Goal: Information Seeking & Learning: Compare options

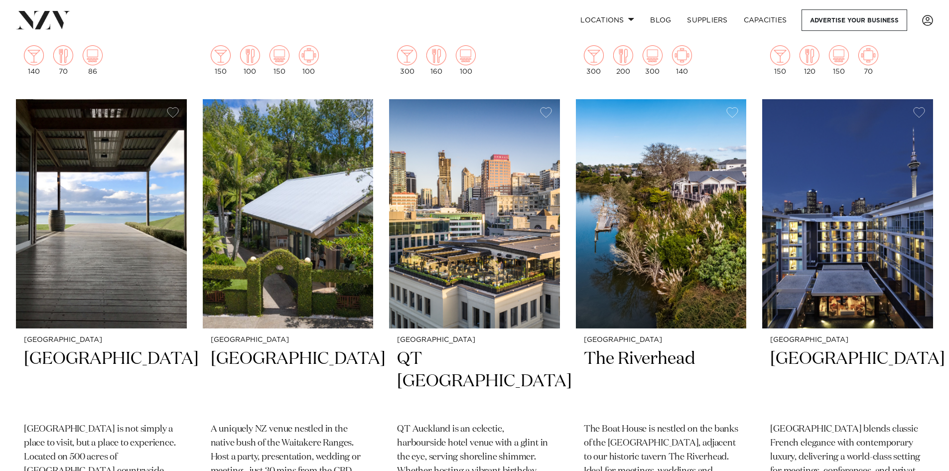
scroll to position [797, 0]
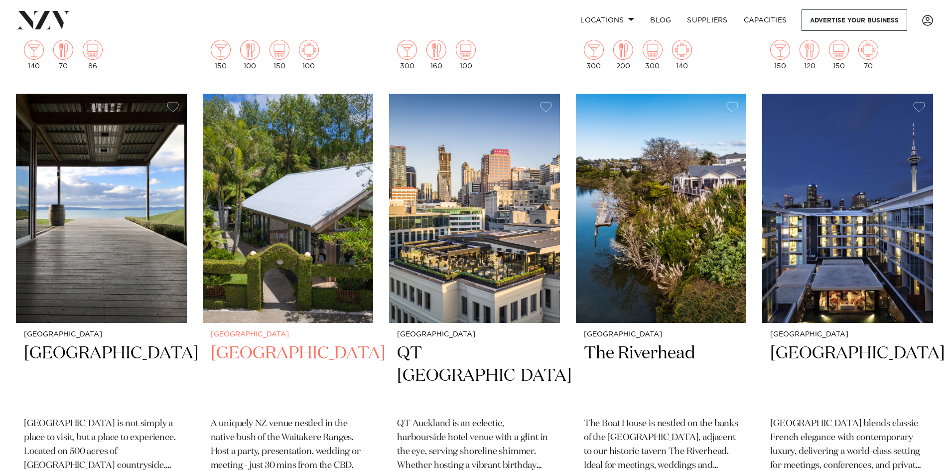
click at [306, 181] on img at bounding box center [288, 208] width 171 height 229
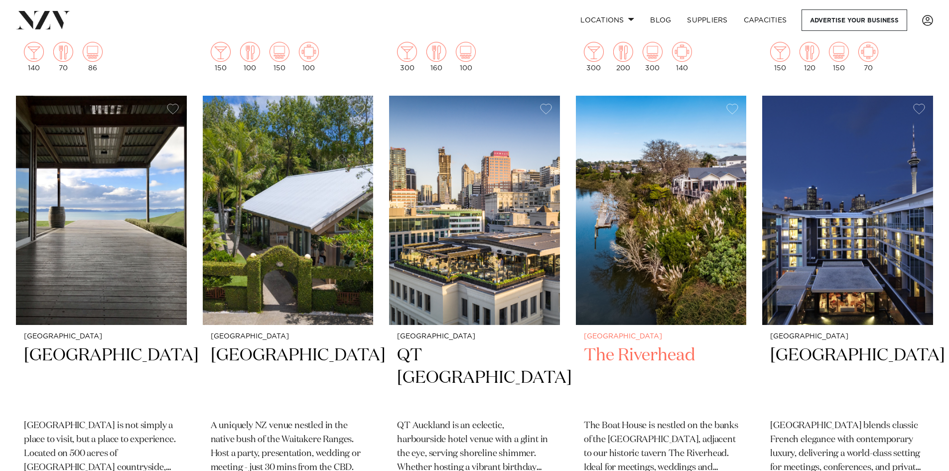
click at [693, 174] on img at bounding box center [661, 210] width 171 height 229
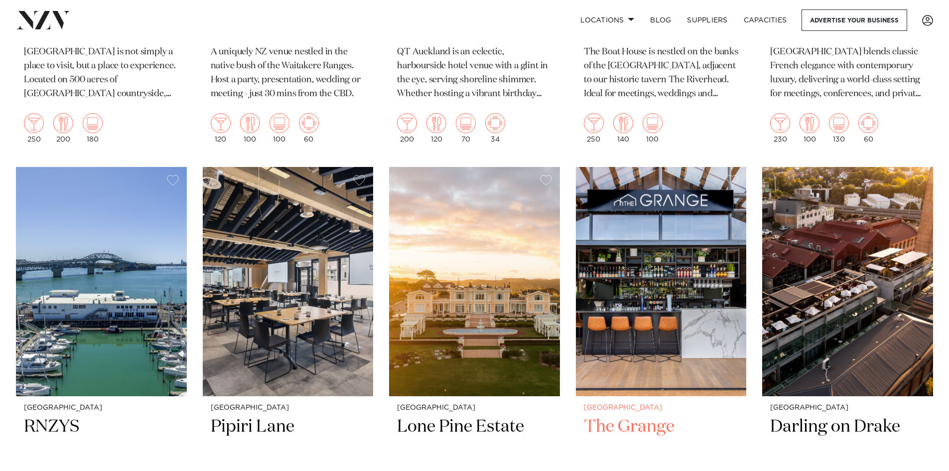
scroll to position [1241, 0]
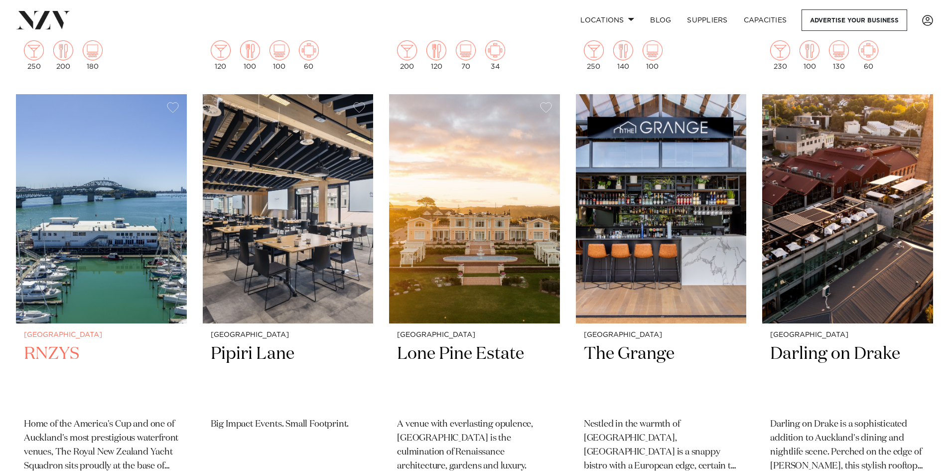
click at [120, 215] on img at bounding box center [101, 208] width 171 height 229
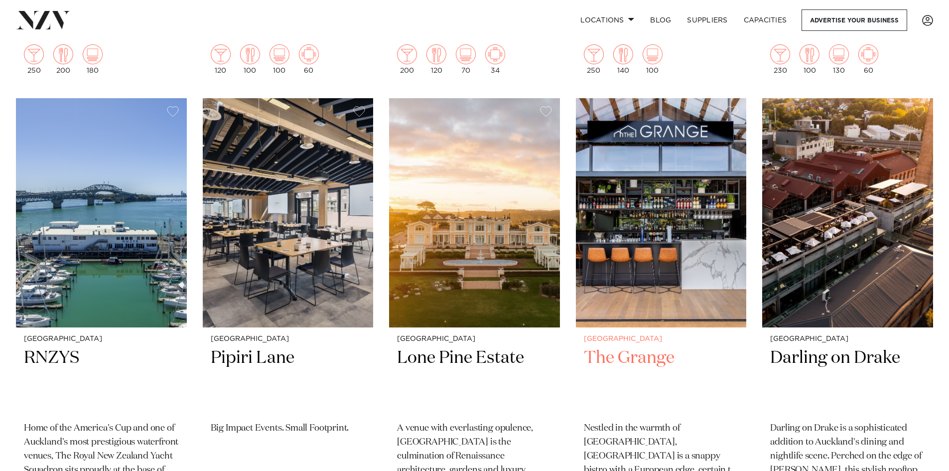
click at [640, 205] on img at bounding box center [661, 212] width 171 height 229
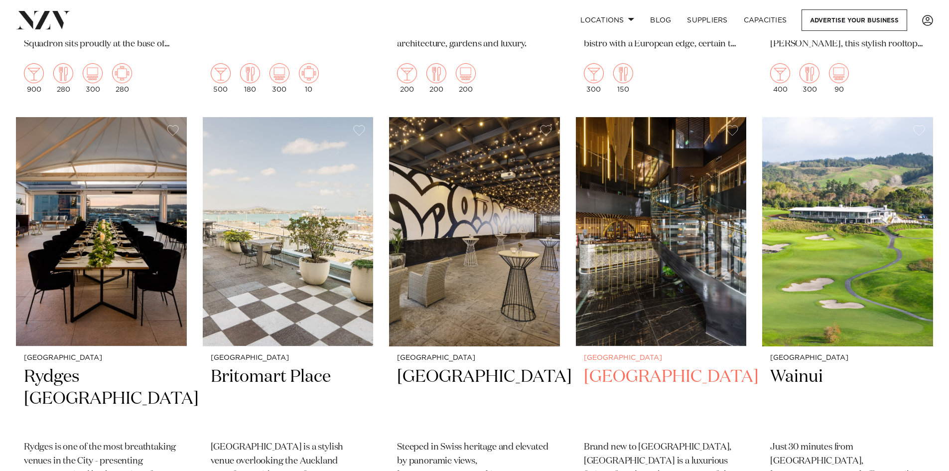
scroll to position [1681, 0]
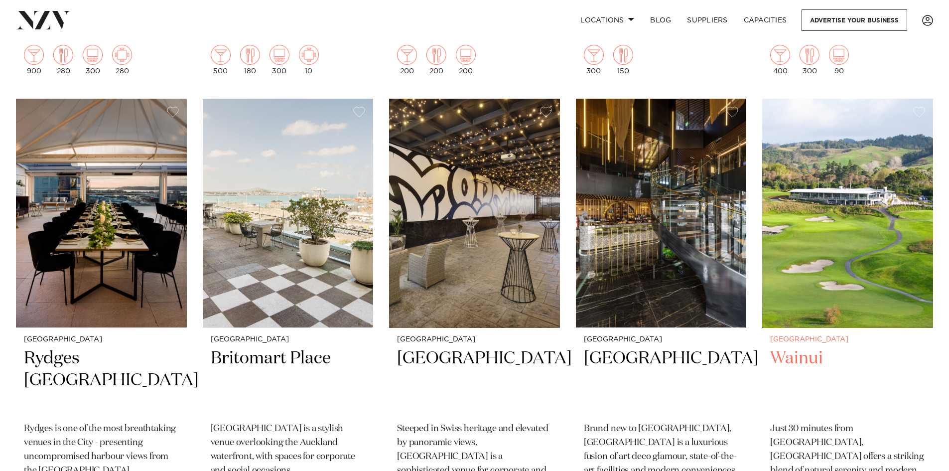
click at [887, 218] on img at bounding box center [847, 213] width 171 height 229
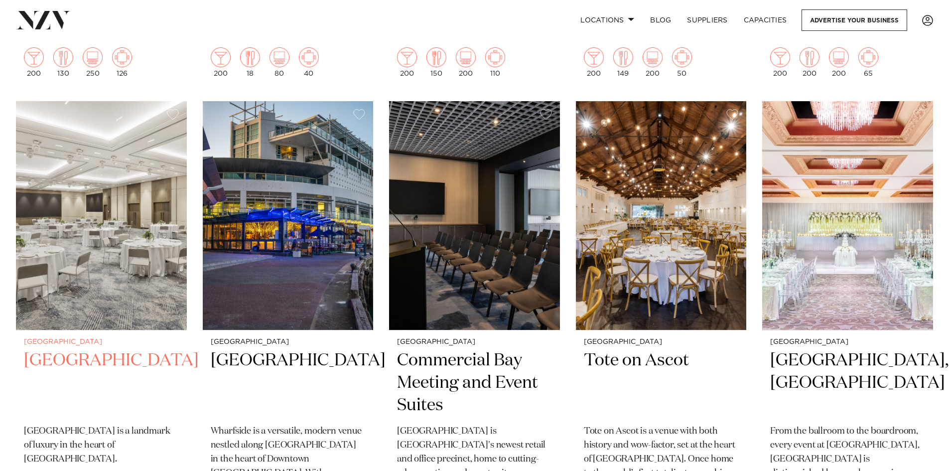
scroll to position [2173, 0]
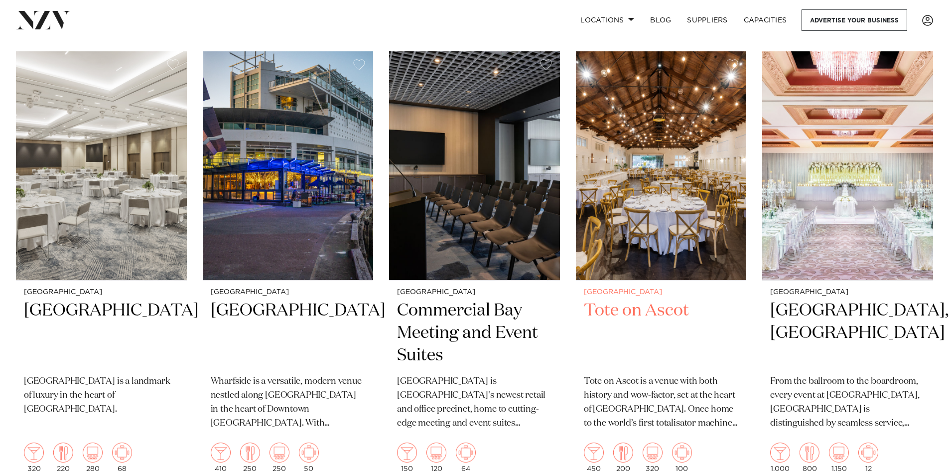
click at [618, 137] on img at bounding box center [661, 165] width 171 height 229
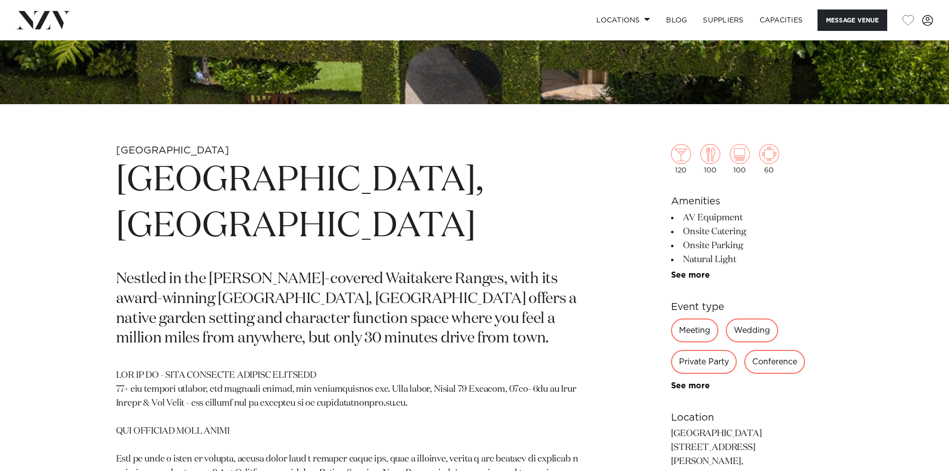
scroll to position [398, 0]
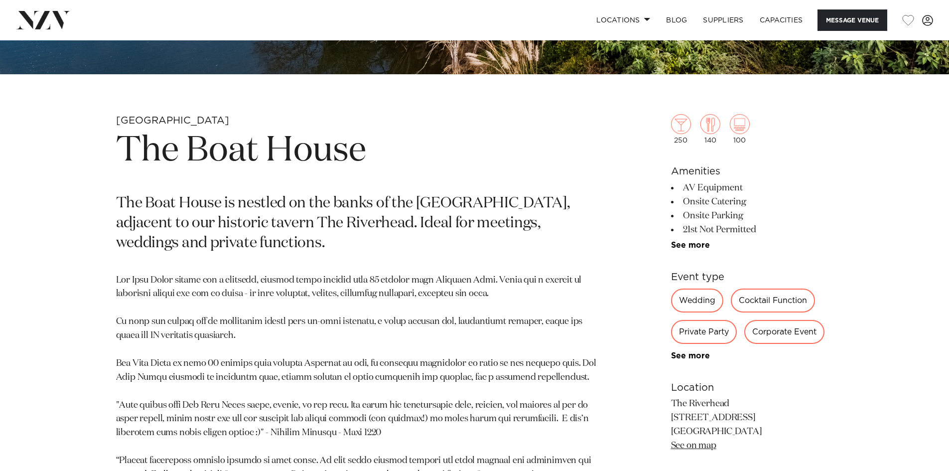
scroll to position [448, 0]
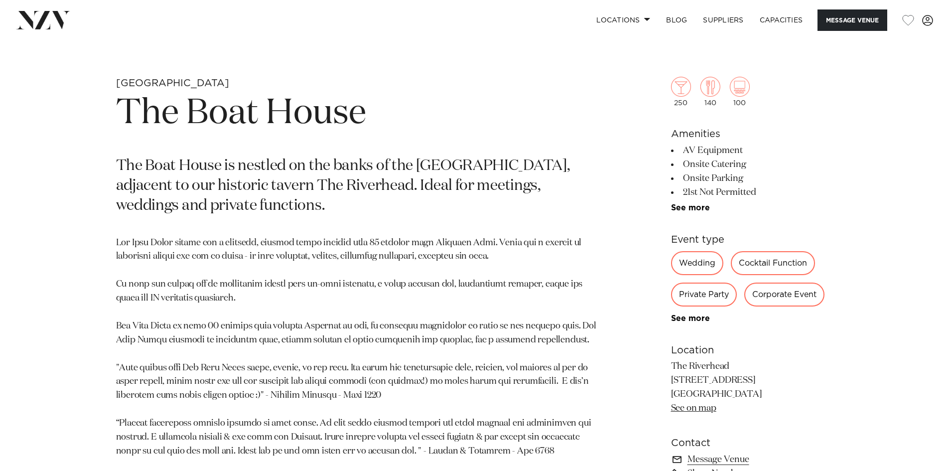
click at [774, 301] on div "Corporate Event" at bounding box center [784, 294] width 80 height 24
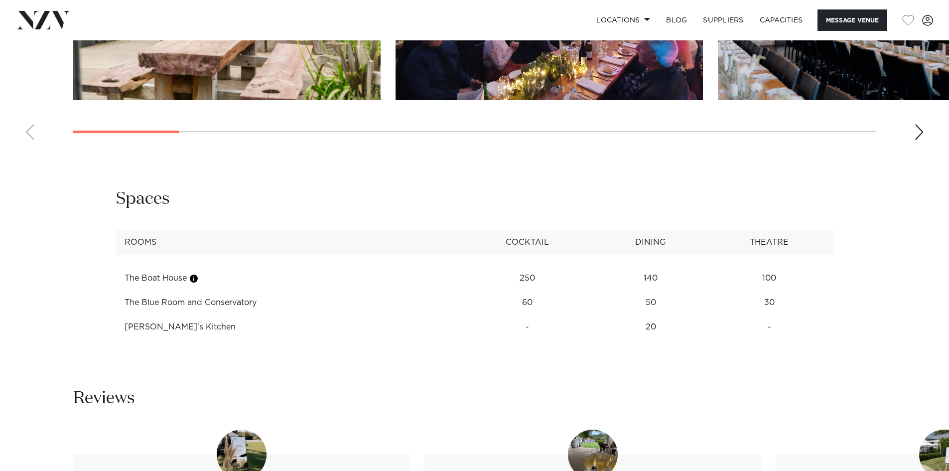
scroll to position [1245, 0]
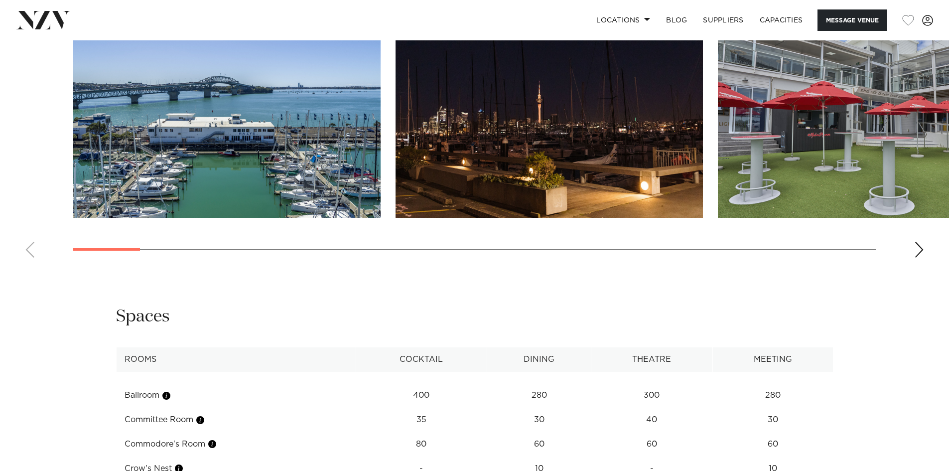
scroll to position [1245, 0]
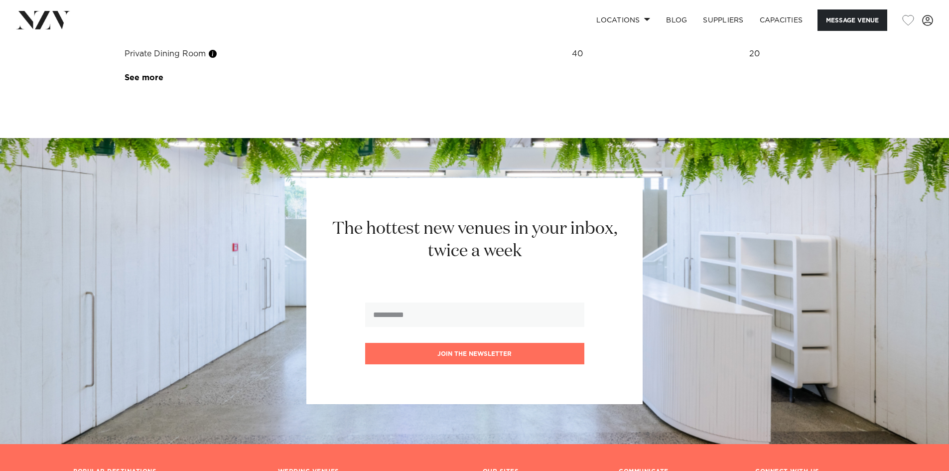
scroll to position [1593, 0]
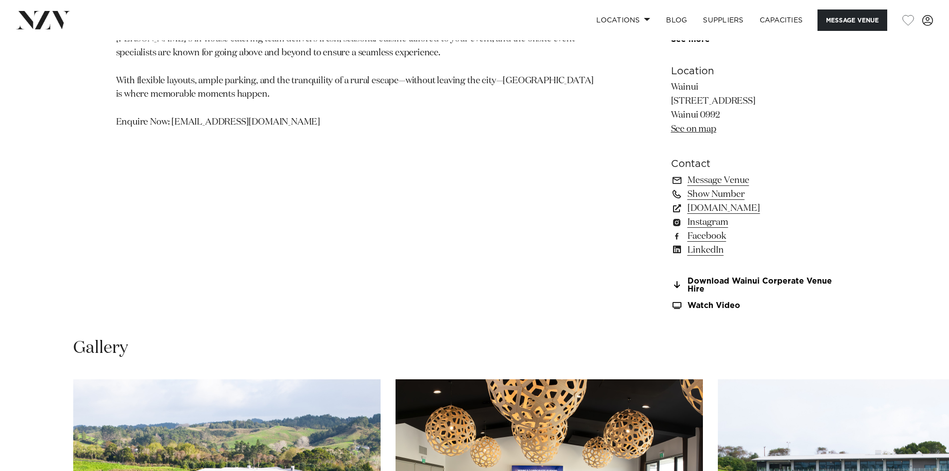
scroll to position [1046, 0]
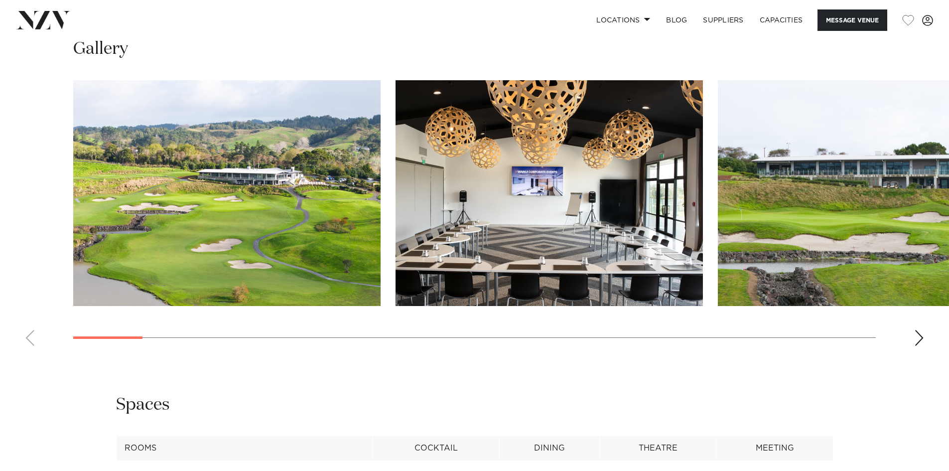
click at [395, 202] on img "2 / 29" at bounding box center [548, 193] width 307 height 226
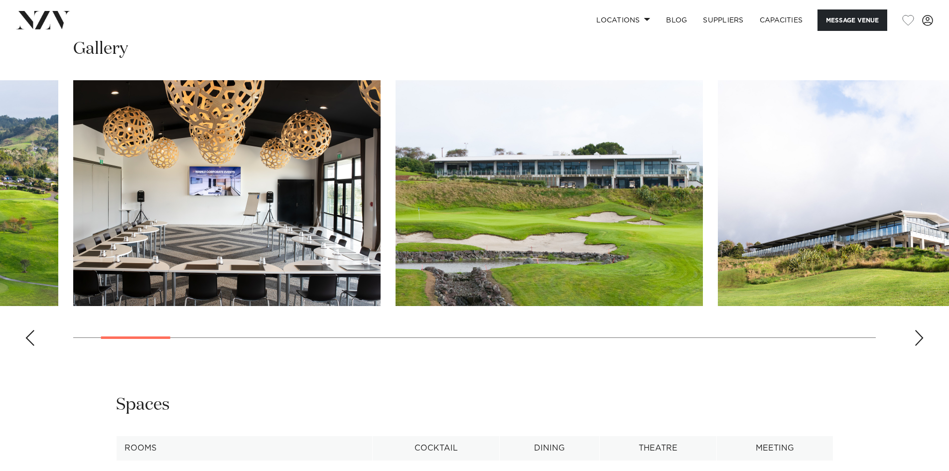
click at [395, 203] on img "3 / 29" at bounding box center [548, 193] width 307 height 226
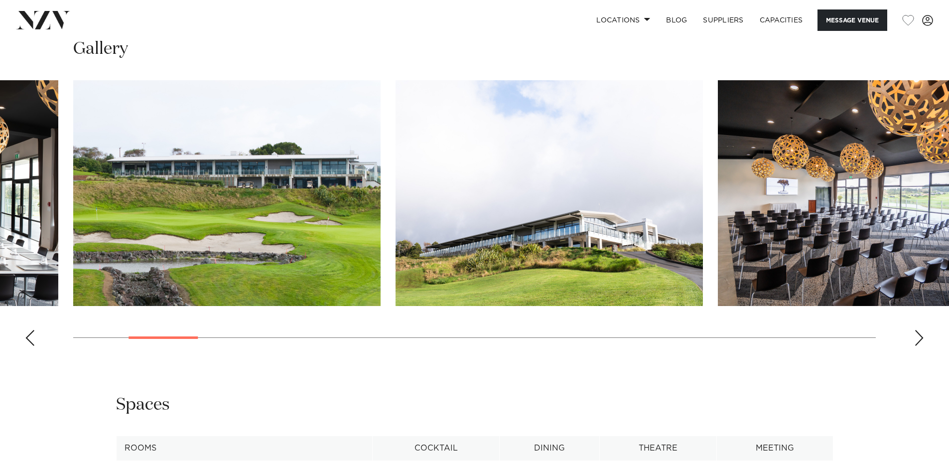
click at [395, 204] on img "4 / 29" at bounding box center [548, 193] width 307 height 226
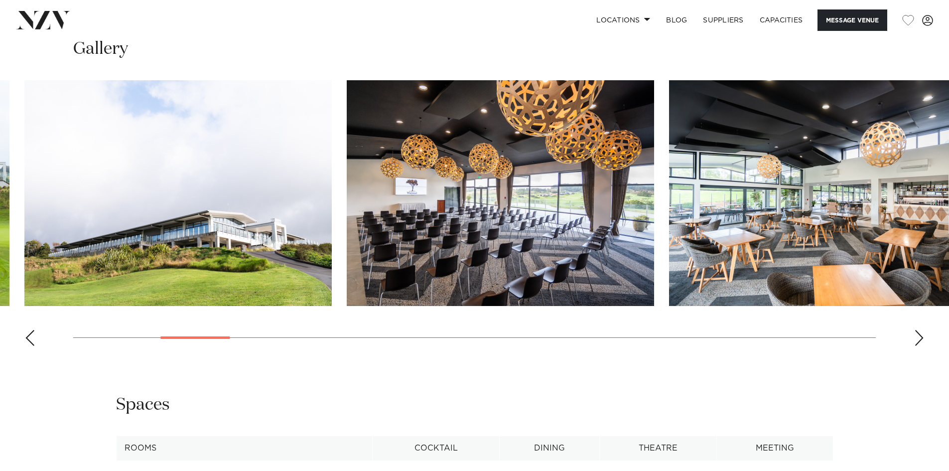
click at [426, 213] on img "5 / 29" at bounding box center [500, 193] width 307 height 226
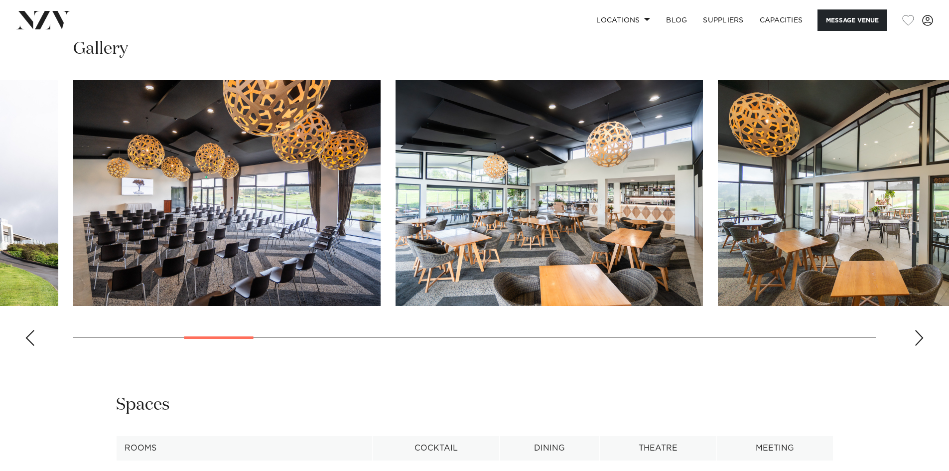
click at [396, 219] on img "6 / 29" at bounding box center [548, 193] width 307 height 226
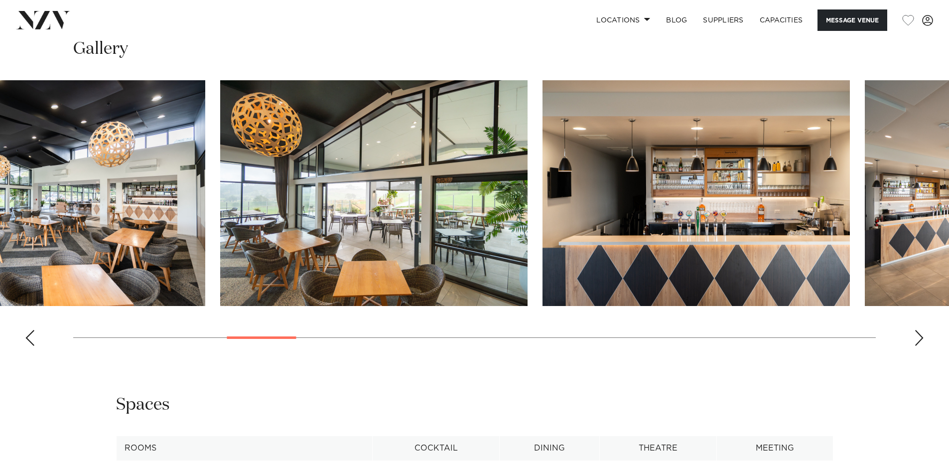
click at [318, 226] on img "7 / 29" at bounding box center [373, 193] width 307 height 226
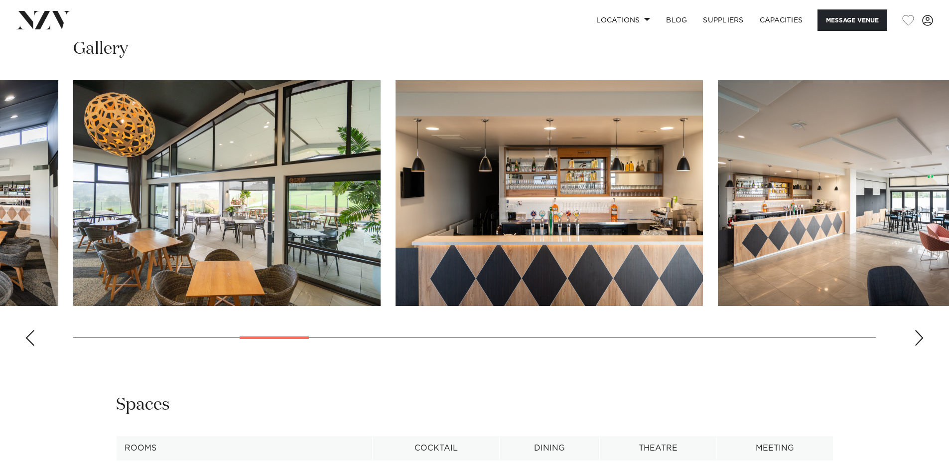
click at [395, 222] on img "8 / 29" at bounding box center [548, 193] width 307 height 226
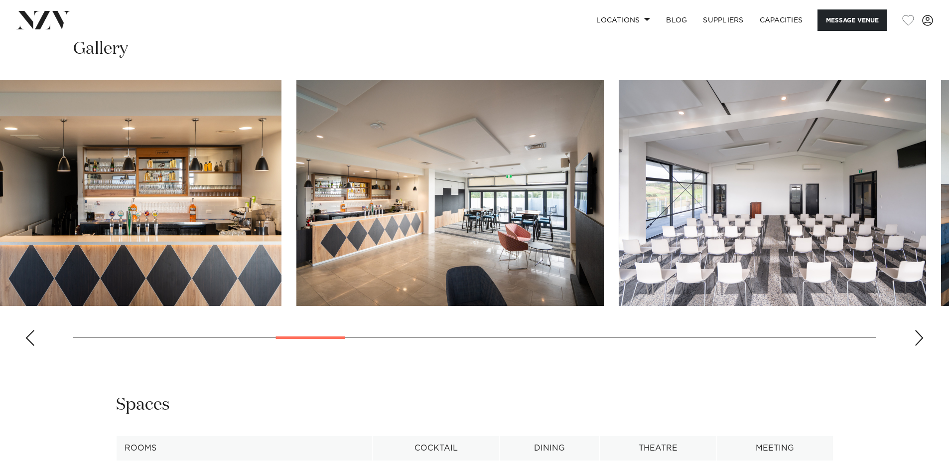
click at [302, 215] on img "9 / 29" at bounding box center [449, 193] width 307 height 226
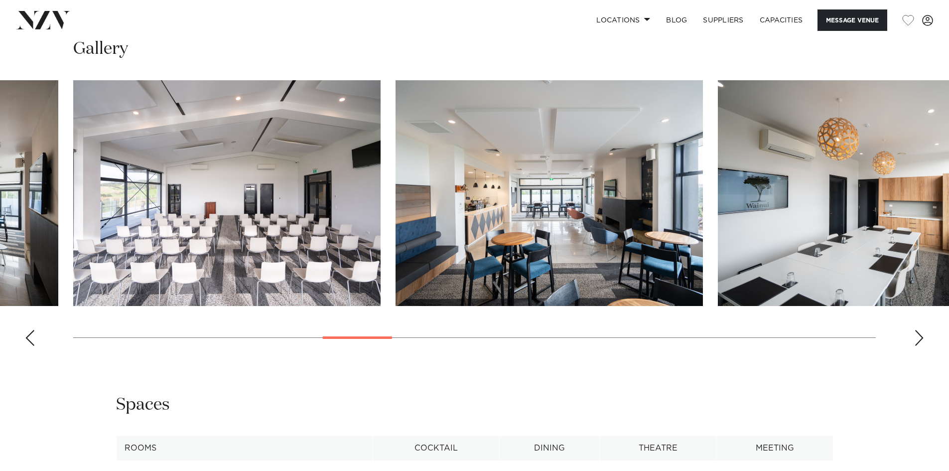
click at [395, 192] on img "11 / 29" at bounding box center [548, 193] width 307 height 226
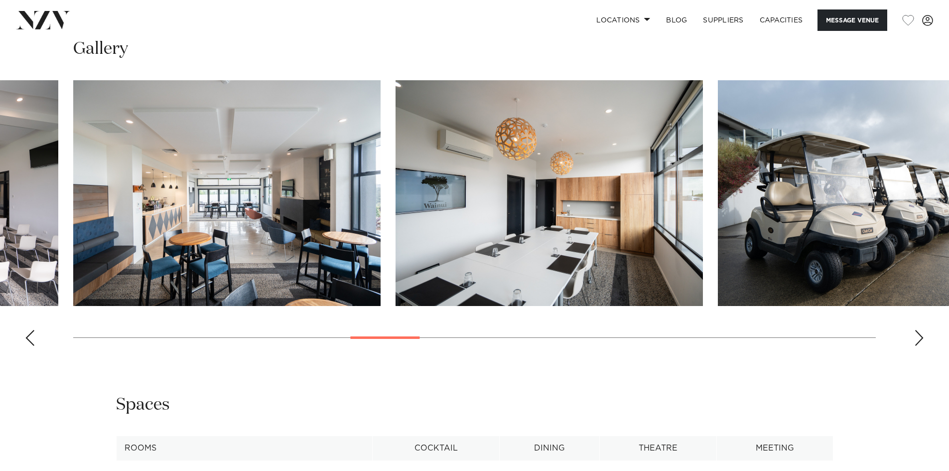
click at [490, 191] on swiper-container at bounding box center [474, 216] width 949 height 273
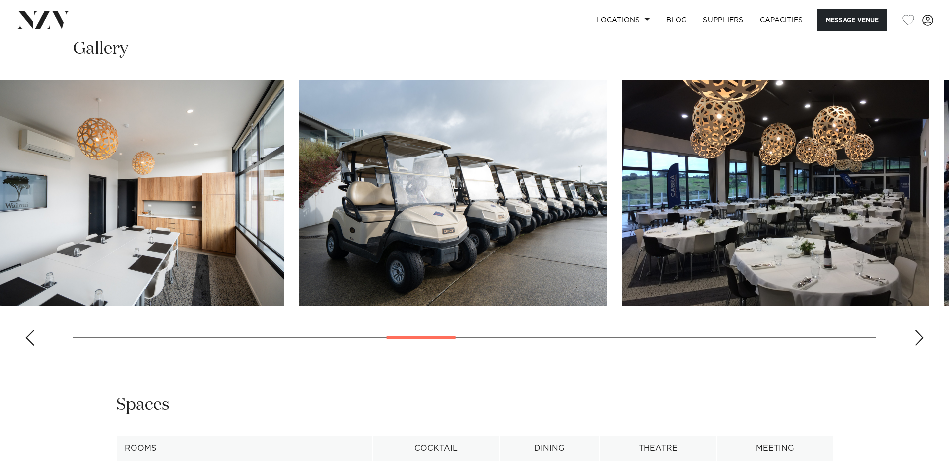
click at [346, 187] on img "13 / 29" at bounding box center [452, 193] width 307 height 226
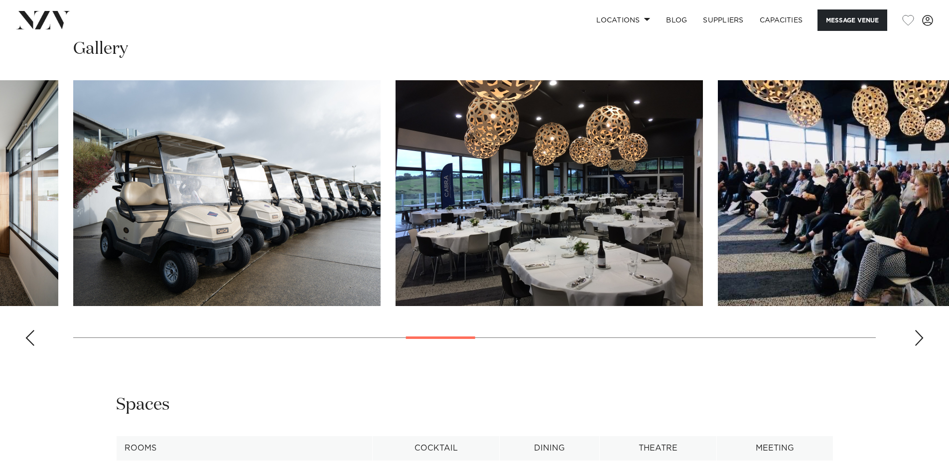
click at [395, 183] on img "14 / 29" at bounding box center [548, 193] width 307 height 226
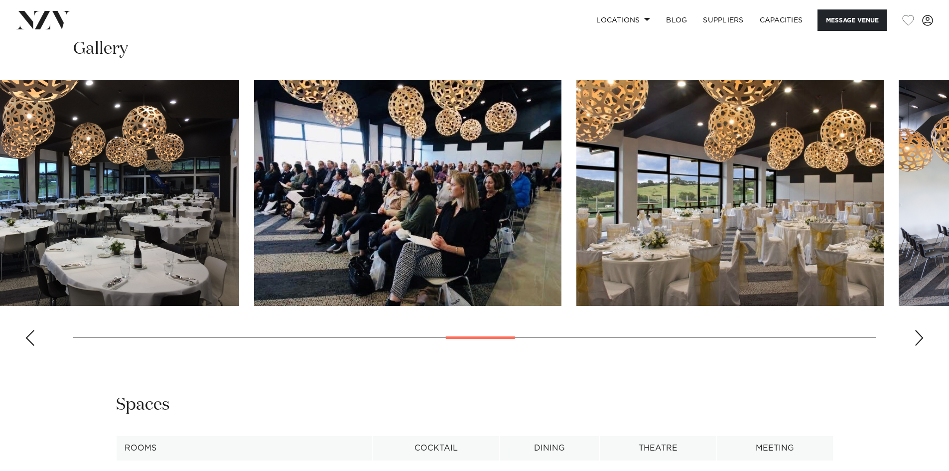
click at [254, 180] on img "15 / 29" at bounding box center [407, 193] width 307 height 226
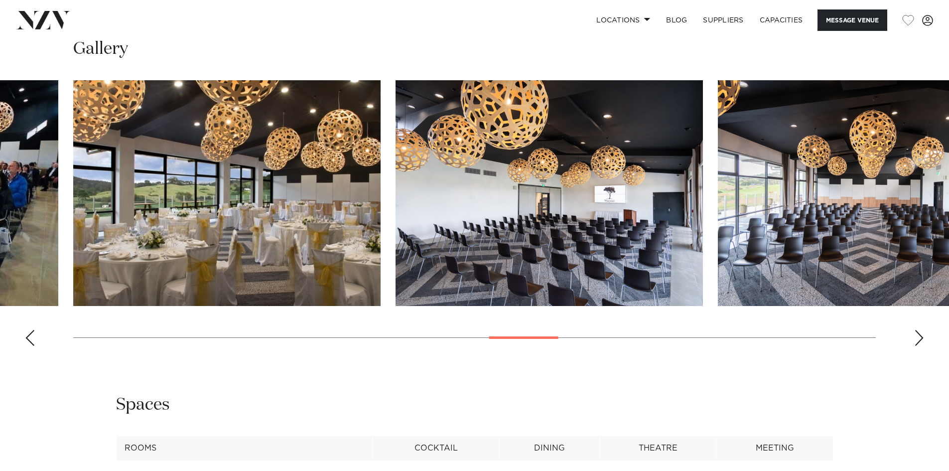
click at [395, 193] on img "17 / 29" at bounding box center [548, 193] width 307 height 226
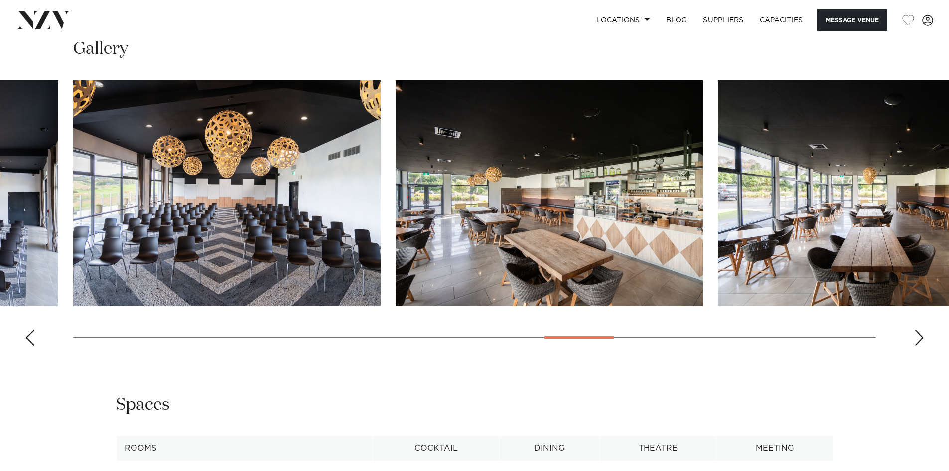
click at [0, 158] on html "Locations Auckland Wellington Christchurch Queenstown Hamilton Northland Bay of…" at bounding box center [474, 270] width 949 height 2633
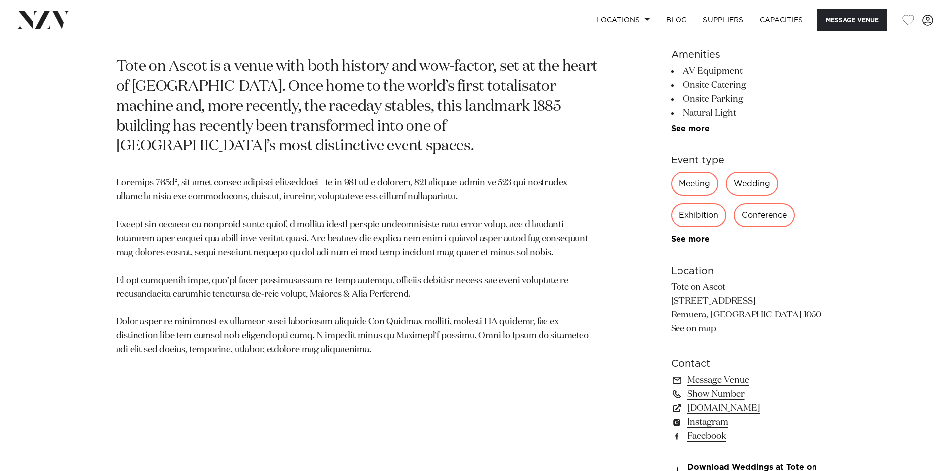
scroll to position [548, 0]
